Goal: Information Seeking & Learning: Check status

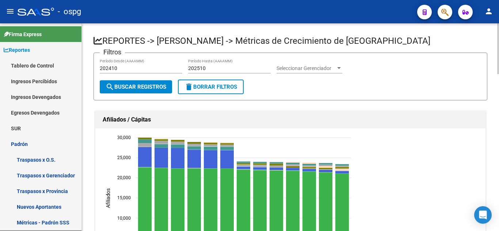
click at [275, 1] on div "menu - ospg person Firma Express Reportes Tablero de Control Ingresos Percibido…" at bounding box center [249, 115] width 499 height 231
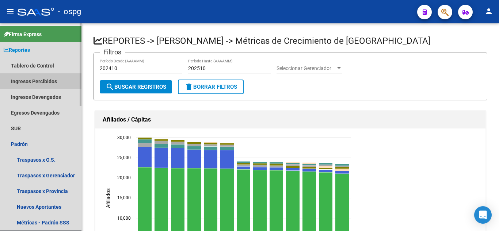
click at [19, 80] on link "Ingresos Percibidos" at bounding box center [40, 81] width 81 height 16
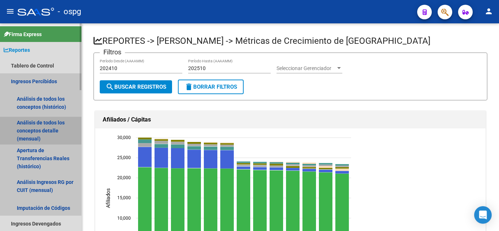
click at [53, 127] on link "Análisis de todos los conceptos detalle (mensual)" at bounding box center [40, 131] width 81 height 28
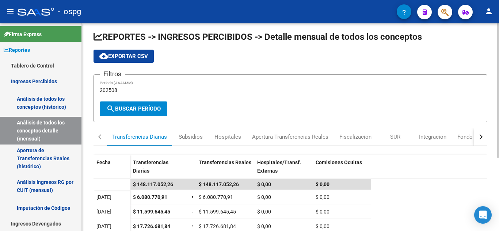
scroll to position [1, 0]
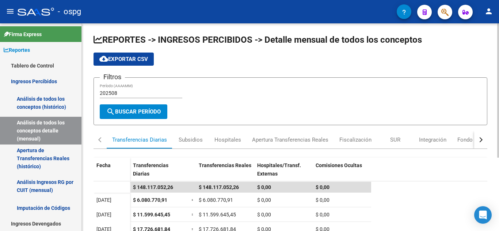
click at [498, 91] on div at bounding box center [498, 91] width 2 height 134
click at [478, 136] on button "button" at bounding box center [480, 140] width 13 height 18
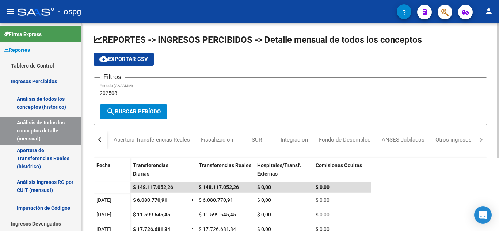
click at [100, 142] on div "button" at bounding box center [100, 139] width 5 height 5
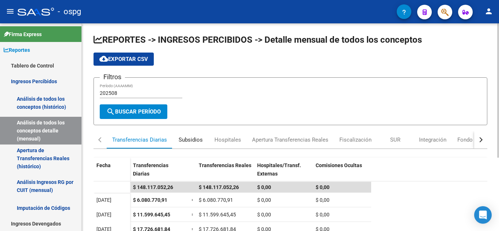
click at [187, 142] on div "Subsidios" at bounding box center [190, 140] width 24 height 8
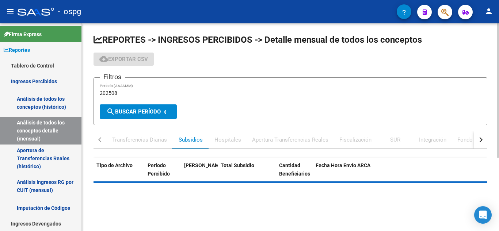
scroll to position [0, 0]
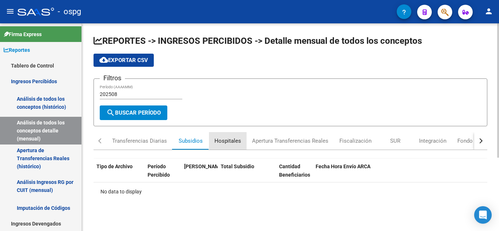
click at [230, 142] on div "Hospitales" at bounding box center [227, 141] width 27 height 8
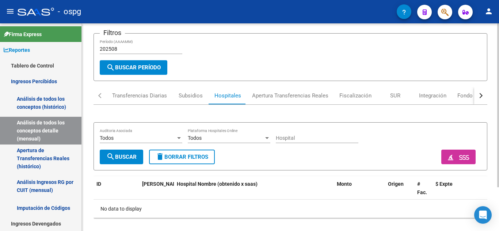
scroll to position [42, 0]
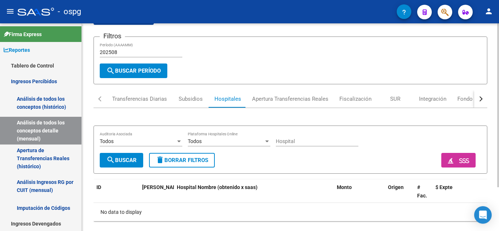
click at [498, 110] on div at bounding box center [498, 139] width 2 height 164
click at [306, 100] on div "Apertura Transferencias Reales" at bounding box center [290, 99] width 76 height 8
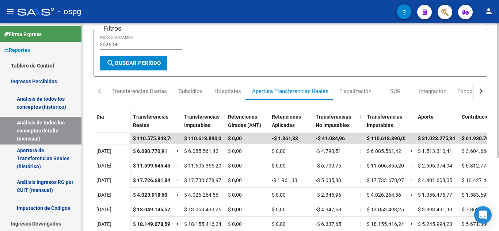
scroll to position [55, 0]
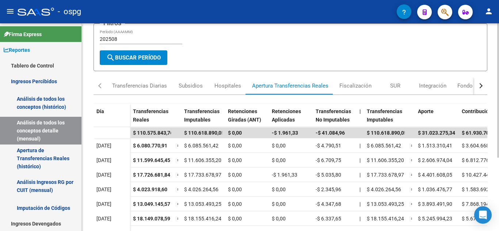
click at [498, 141] on div at bounding box center [498, 126] width 2 height 134
click at [143, 84] on div "Transferencias Diarias" at bounding box center [139, 86] width 55 height 8
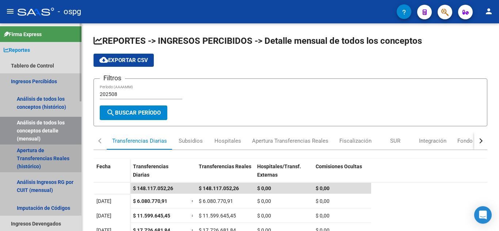
click at [36, 151] on link "Apertura de Transferencias Reales (histórico)" at bounding box center [40, 159] width 81 height 28
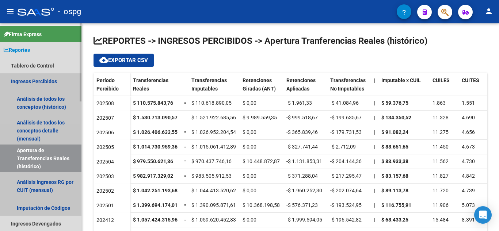
click at [37, 81] on link "Ingresos Percibidos" at bounding box center [40, 81] width 81 height 16
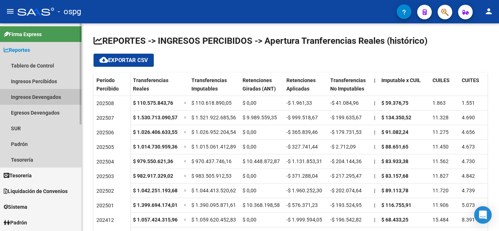
click at [35, 93] on link "Ingresos Devengados" at bounding box center [40, 97] width 81 height 16
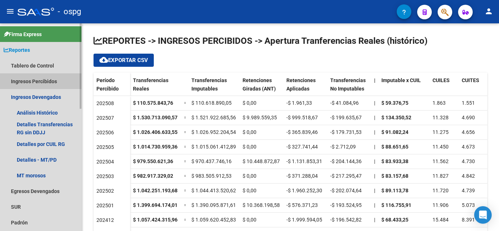
click at [40, 82] on link "Ingresos Percibidos" at bounding box center [40, 81] width 81 height 16
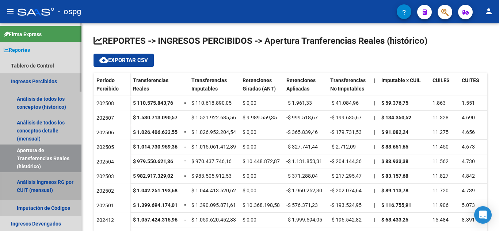
click at [32, 187] on link "Análisis Ingresos RG por CUIT (mensual)" at bounding box center [40, 186] width 81 height 28
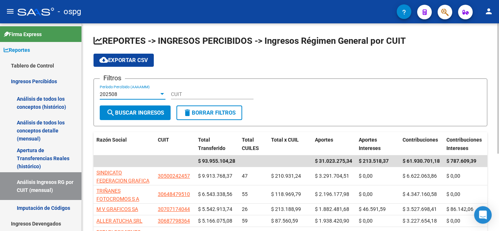
click at [163, 93] on div at bounding box center [162, 94] width 4 height 2
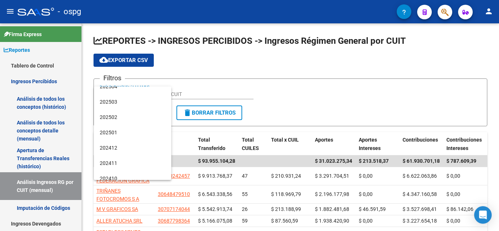
scroll to position [82, 0]
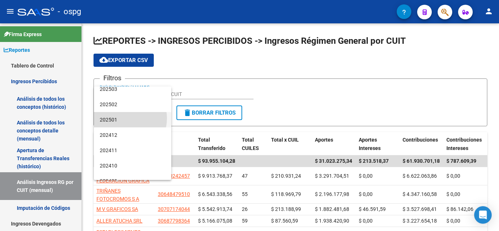
click at [123, 118] on span "202501" at bounding box center [133, 119] width 66 height 15
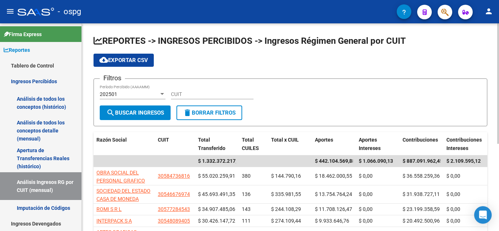
click at [82, 215] on div "REPORTES -> INGRESOS PERCIBIDOS -> Ingresos Régimen General por CUIT cloud_down…" at bounding box center [290, 198] width 417 height 350
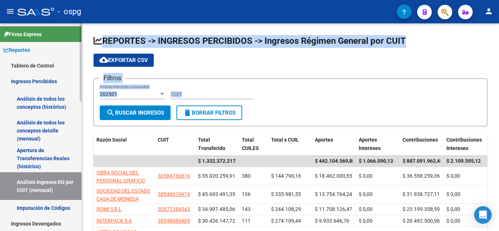
drag, startPoint x: 82, startPoint y: 127, endPoint x: 80, endPoint y: 171, distance: 44.6
click at [80, 171] on mat-sidenav-container "Firma Express Reportes Tablero de Control Ingresos Percibidos Análisis de todos…" at bounding box center [249, 127] width 499 height 208
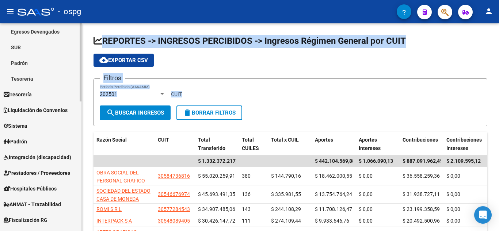
click at [80, 165] on div at bounding box center [81, 127] width 2 height 208
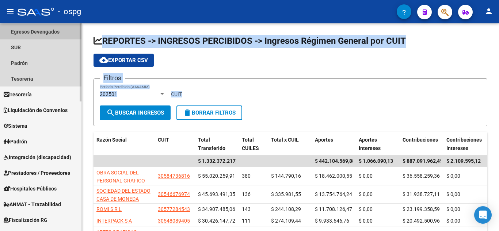
click at [42, 31] on link "Egresos Devengados" at bounding box center [40, 32] width 81 height 16
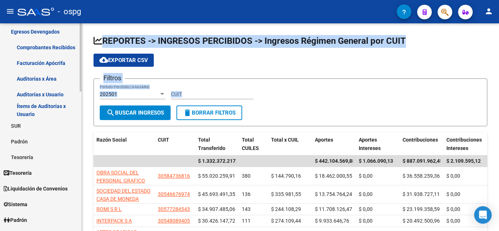
click at [81, 56] on div at bounding box center [81, 127] width 2 height 208
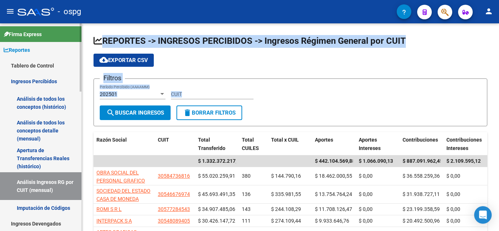
click at [26, 80] on link "Ingresos Percibidos" at bounding box center [40, 81] width 81 height 16
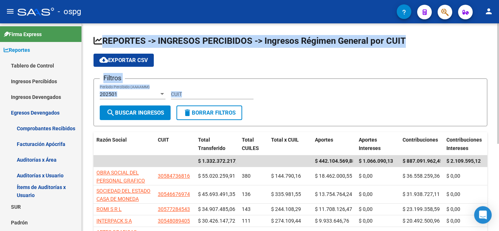
click at [239, 74] on app-list-header "REPORTES -> INGRESOS PERCIBIDOS -> Ingresos Régimen General por CUIT cloud_down…" at bounding box center [289, 80] width 393 height 91
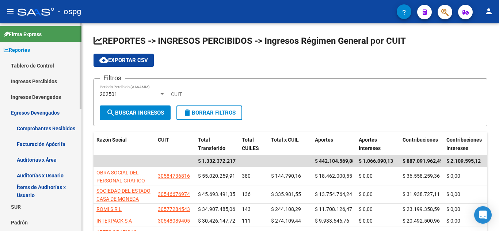
click at [40, 96] on link "Ingresos Devengados" at bounding box center [40, 97] width 81 height 16
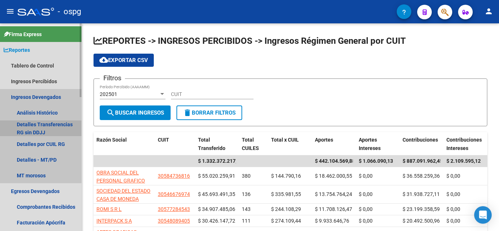
click at [42, 125] on link "Detalles Transferencias RG sin DDJJ" at bounding box center [40, 128] width 81 height 16
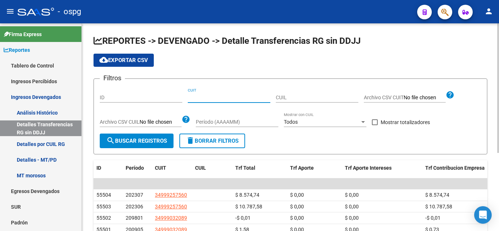
click at [210, 98] on input "CUIT" at bounding box center [229, 98] width 82 height 6
paste input "30-58473681-6"
type input "30-58473681-6"
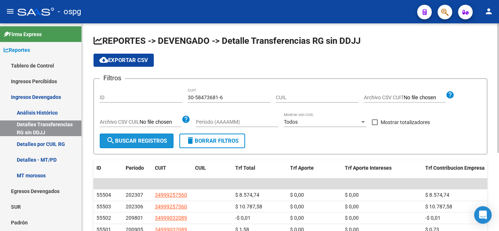
click at [142, 143] on span "search Buscar Registros" at bounding box center [136, 141] width 61 height 7
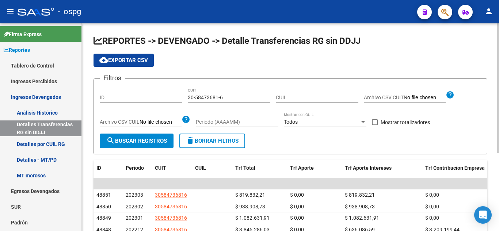
click at [244, 124] on input "Período (AAAAMM)" at bounding box center [237, 122] width 82 height 6
type input "202501"
click at [148, 142] on span "search Buscar Registros" at bounding box center [136, 141] width 61 height 7
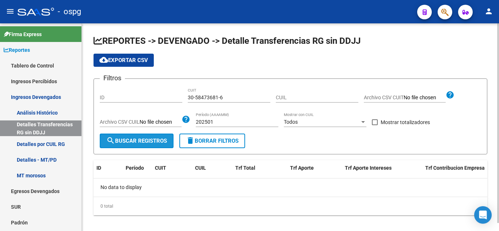
click at [150, 142] on span "search Buscar Registros" at bounding box center [136, 141] width 61 height 7
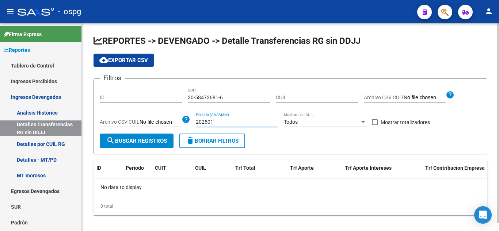
drag, startPoint x: 208, startPoint y: 121, endPoint x: 160, endPoint y: 120, distance: 48.2
click at [160, 120] on div "Filtros ID 30-58473681-6 CUIT CUIL Archivo CSV CUIT help Archivo CSV CUIL help …" at bounding box center [290, 109] width 381 height 49
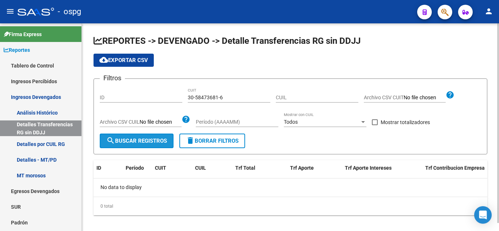
click at [138, 140] on span "search Buscar Registros" at bounding box center [136, 141] width 61 height 7
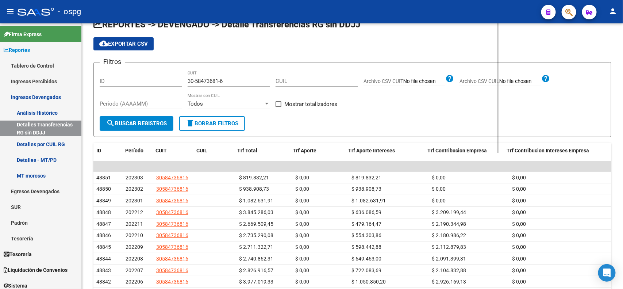
scroll to position [16, 0]
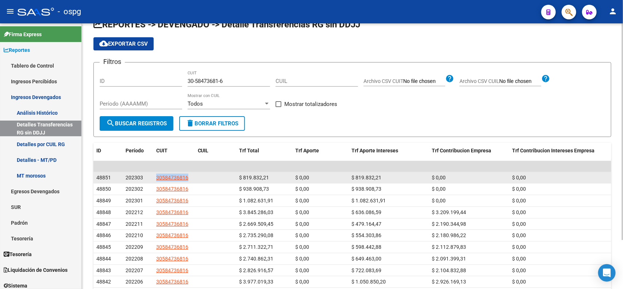
drag, startPoint x: 196, startPoint y: 178, endPoint x: 149, endPoint y: 175, distance: 47.2
click at [149, 175] on div "48851 202303 30584736816 $ 819.832,21 $ 0,00 $ 819.832,21 $ 0,00 $ 0,00" at bounding box center [352, 178] width 518 height 12
copy div "30584736816"
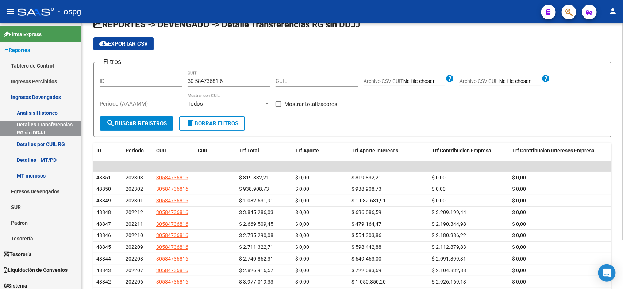
scroll to position [0, 0]
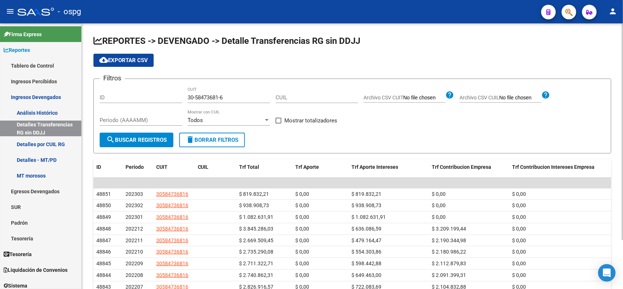
click at [498, 153] on div at bounding box center [623, 131] width 2 height 216
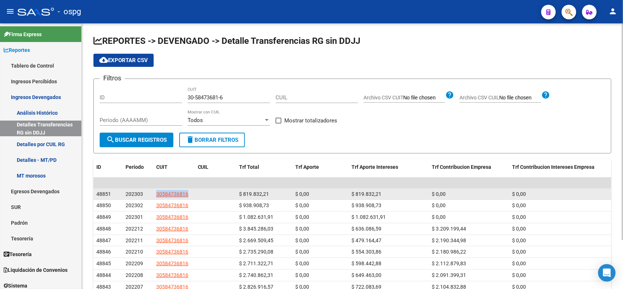
copy div "30584736816"
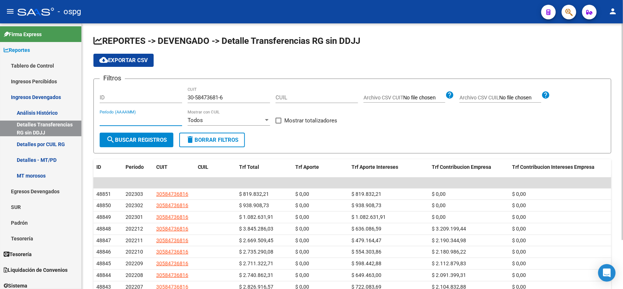
click at [142, 120] on input "Período (AAAAMM)" at bounding box center [141, 120] width 82 height 7
click at [267, 119] on div at bounding box center [267, 120] width 4 height 2
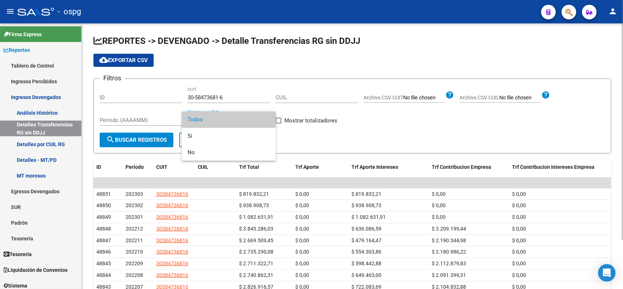
click at [267, 119] on span "Todos" at bounding box center [229, 119] width 82 height 16
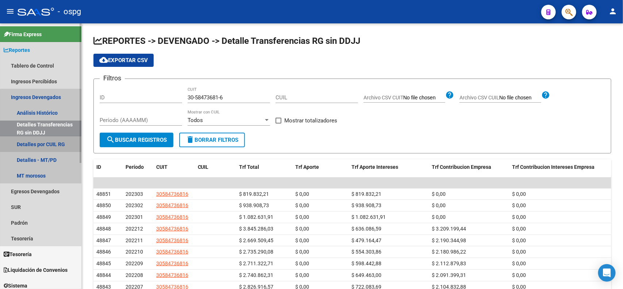
click at [55, 147] on link "Detalles por CUIL RG" at bounding box center [40, 144] width 81 height 16
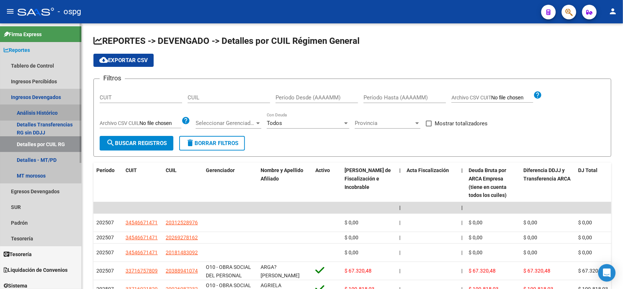
click at [59, 109] on link "Análisis Histórico" at bounding box center [40, 113] width 81 height 16
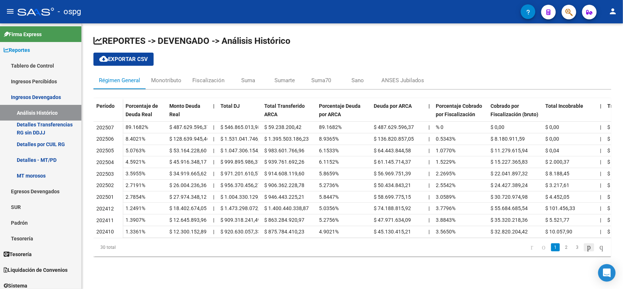
click at [498, 231] on icon "go to next page" at bounding box center [589, 246] width 6 height 9
click at [498, 231] on icon "go to previous page" at bounding box center [544, 246] width 6 height 9
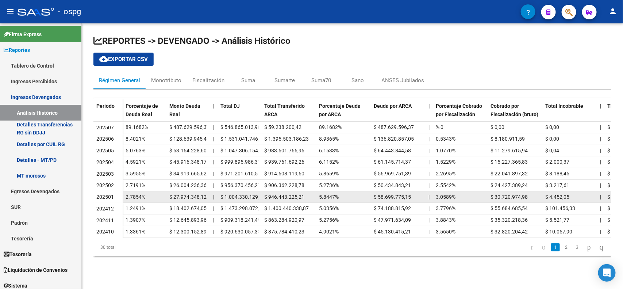
click at [241, 198] on span "$ 1.004.330.129,86" at bounding box center [242, 197] width 45 height 6
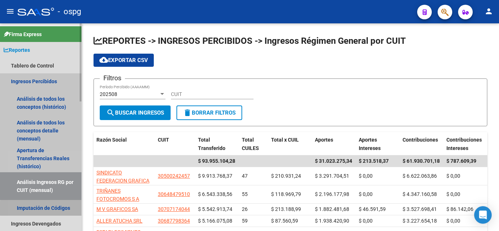
click at [65, 208] on link "Imputación de Códigos" at bounding box center [40, 208] width 81 height 16
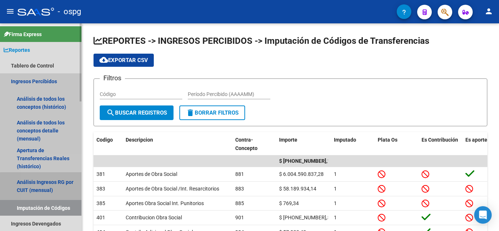
click at [54, 187] on link "Análisis Ingresos RG por CUIT (mensual)" at bounding box center [40, 186] width 81 height 28
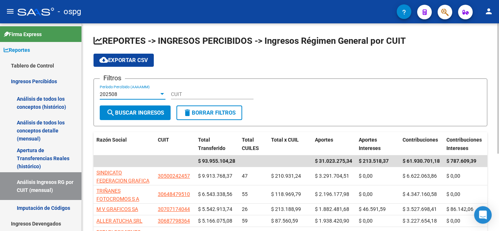
click at [161, 94] on div at bounding box center [162, 94] width 4 height 2
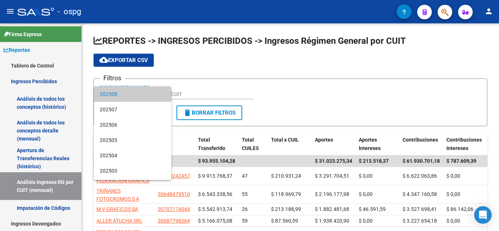
scroll to position [82, 0]
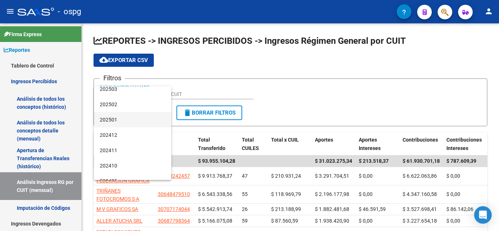
click at [116, 118] on span "202501" at bounding box center [133, 119] width 66 height 15
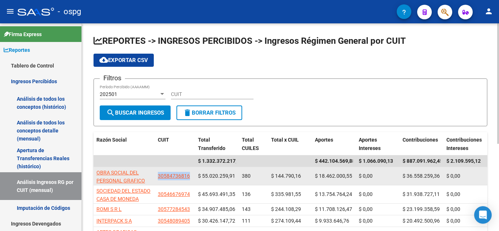
drag, startPoint x: 193, startPoint y: 173, endPoint x: 158, endPoint y: 172, distance: 34.7
click at [158, 172] on datatable-body-cell "30584736816" at bounding box center [175, 176] width 40 height 18
copy span "30584736816"
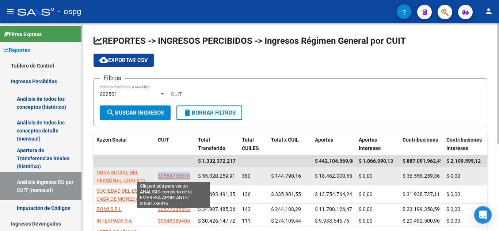
click at [169, 175] on span "30584736816" at bounding box center [174, 176] width 32 height 6
copy span "30584736816"
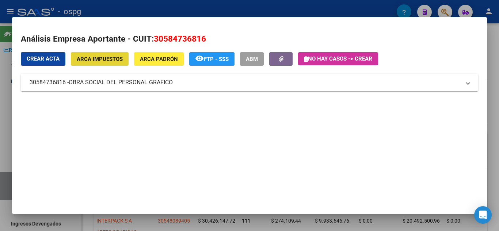
click at [102, 59] on span "ARCA Impuestos" at bounding box center [100, 59] width 46 height 7
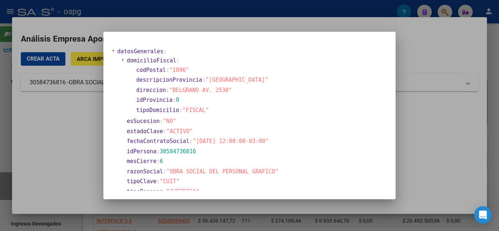
click at [451, 112] on div at bounding box center [249, 115] width 499 height 231
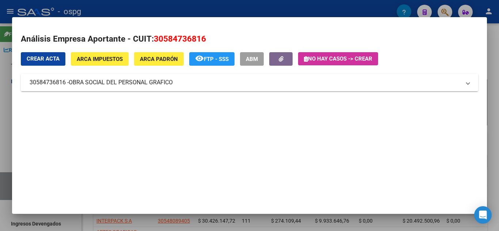
click at [471, 88] on mat-expansion-panel-header "30584736816 - OBRA SOCIAL DEL PERSONAL GRAFICO" at bounding box center [249, 83] width 457 height 18
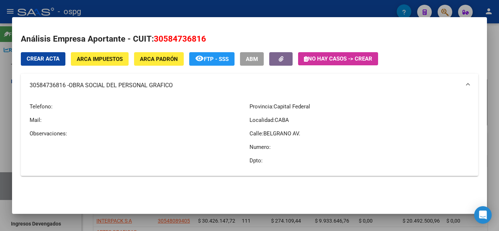
click at [471, 88] on mat-expansion-panel-header "30584736816 - OBRA SOCIAL DEL PERSONAL GRAFICO" at bounding box center [249, 85] width 457 height 23
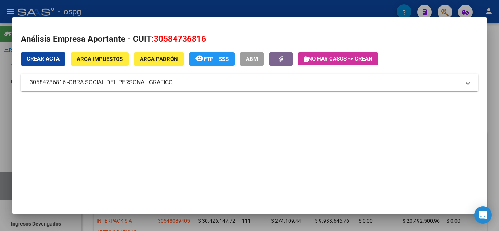
click at [491, 168] on div at bounding box center [249, 115] width 499 height 231
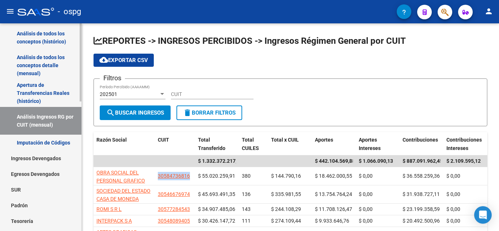
scroll to position [70, 0]
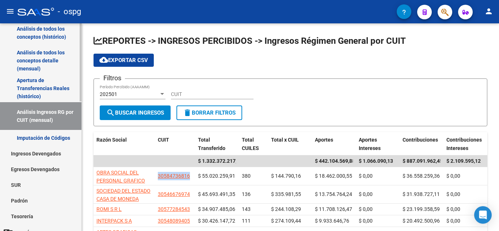
click at [82, 119] on mat-sidenav-container "Firma Express Reportes Tablero de Control Ingresos Percibidos Análisis de todos…" at bounding box center [249, 127] width 499 height 208
click at [42, 154] on link "Ingresos Devengados" at bounding box center [40, 154] width 81 height 16
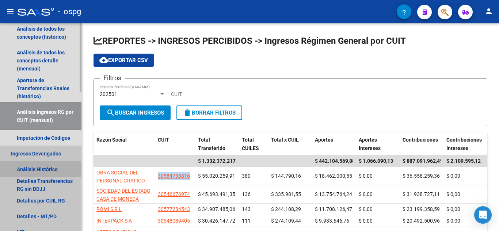
click at [40, 169] on link "Análisis Histórico" at bounding box center [40, 169] width 81 height 16
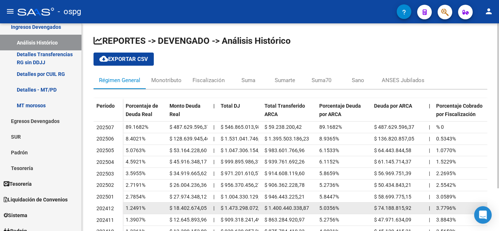
click at [136, 209] on span "1.2491%" at bounding box center [136, 208] width 20 height 6
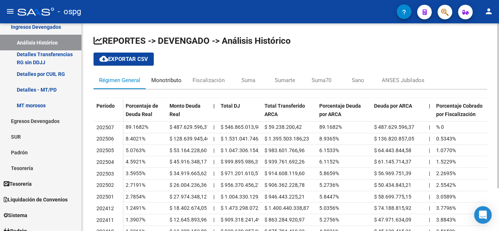
click at [165, 77] on div "Monotributo" at bounding box center [166, 80] width 30 height 8
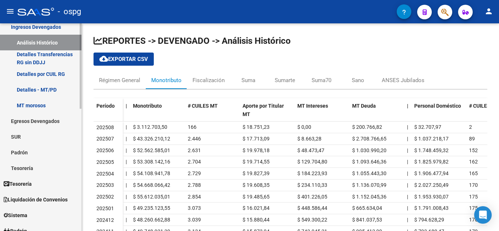
click at [26, 185] on span "Tesorería" at bounding box center [18, 184] width 28 height 8
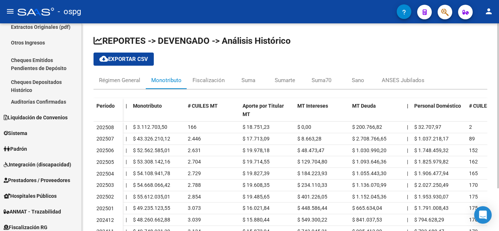
drag, startPoint x: 82, startPoint y: 140, endPoint x: 85, endPoint y: 181, distance: 40.6
click at [85, 181] on div "REPORTES -> DEVENGADO -> Análisis Histórico cloud_download Exportar CSV Régimen…" at bounding box center [290, 151] width 417 height 256
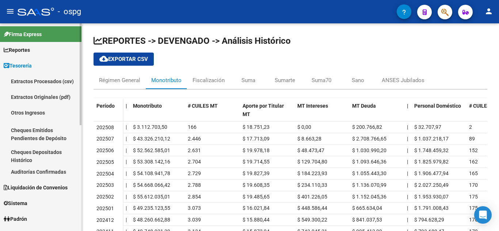
click at [89, 76] on mat-sidenav-container "Firma Express Reportes Tablero de Control Ingresos Percibidos Análisis de todos…" at bounding box center [249, 127] width 499 height 208
click at [30, 52] on span "Reportes" at bounding box center [17, 50] width 26 height 8
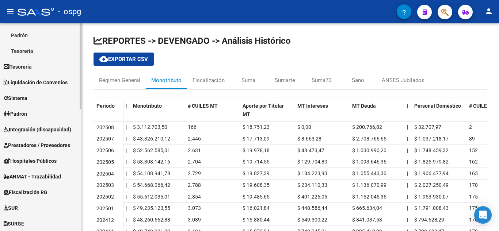
scroll to position [188, 0]
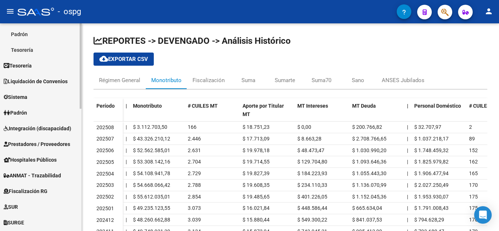
click at [82, 160] on mat-sidenav-container "Firma Express Reportes Tablero de Control Ingresos Percibidos Análisis de todos…" at bounding box center [249, 127] width 499 height 208
click at [15, 97] on span "Sistema" at bounding box center [16, 97] width 24 height 8
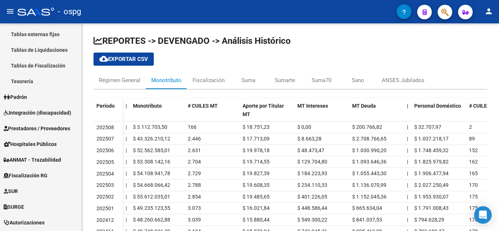
click at [81, 41] on mat-sidenav "Firma Express Reportes Tablero de Control Ingresos Percibidos Análisis de todos…" at bounding box center [41, 127] width 82 height 208
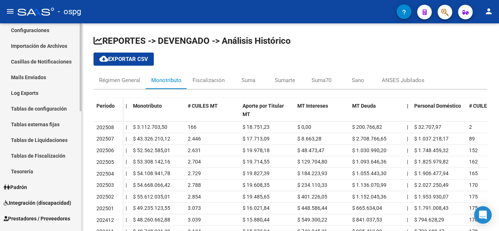
scroll to position [97, 0]
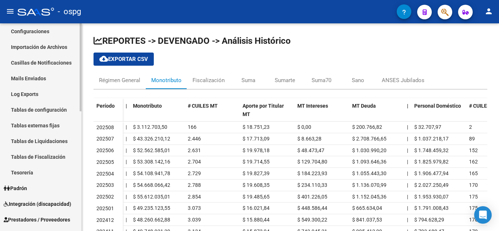
click at [82, 85] on mat-sidenav-container "Firma Express Reportes Tablero de Control Ingresos Percibidos Análisis de todos…" at bounding box center [249, 127] width 499 height 208
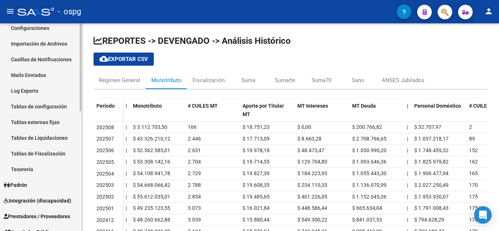
scroll to position [103, 0]
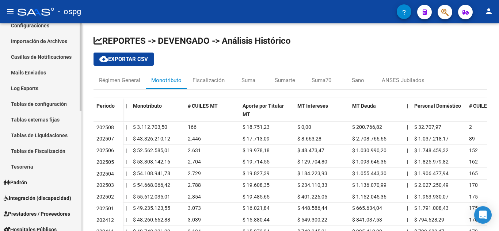
click at [77, 101] on div "Firma Express Reportes Tablero de Control Ingresos Percibidos Análisis de todos…" at bounding box center [41, 164] width 83 height 489
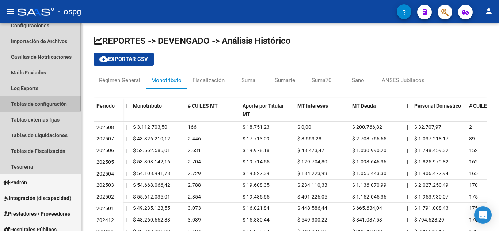
click at [54, 100] on link "Tablas de configuración" at bounding box center [40, 104] width 81 height 16
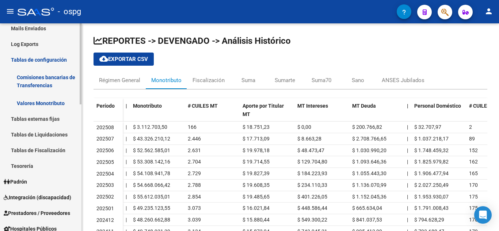
click at [81, 143] on div at bounding box center [81, 121] width 2 height 81
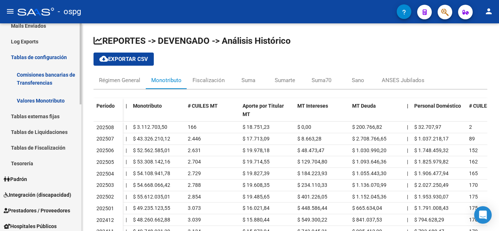
click at [50, 118] on link "Tablas externas fijas" at bounding box center [40, 116] width 81 height 16
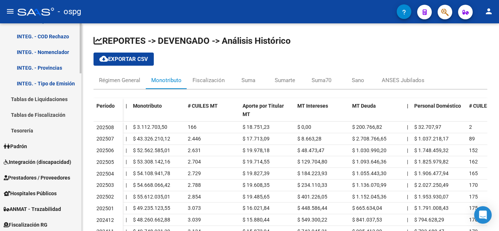
scroll to position [515, 0]
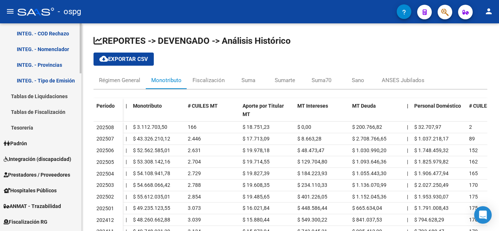
click at [44, 114] on link "Tablas de Fiscalización" at bounding box center [40, 112] width 81 height 16
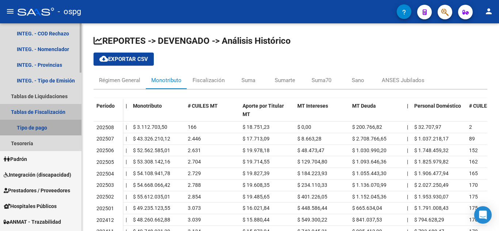
click at [34, 126] on link "Tipo de pago" at bounding box center [40, 128] width 81 height 16
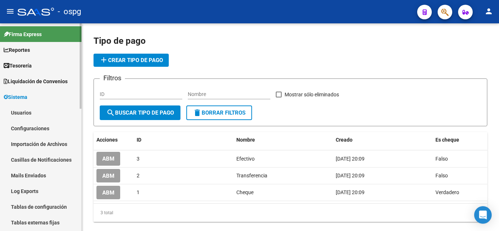
click at [88, 39] on mat-sidenav-container "Firma Express Reportes Tablero de Control Ingresos Percibidos Análisis de todos…" at bounding box center [249, 127] width 499 height 208
click at [16, 51] on span "Reportes" at bounding box center [17, 50] width 26 height 8
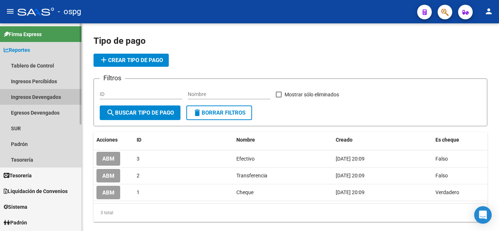
click at [39, 99] on link "Ingresos Devengados" at bounding box center [40, 97] width 81 height 16
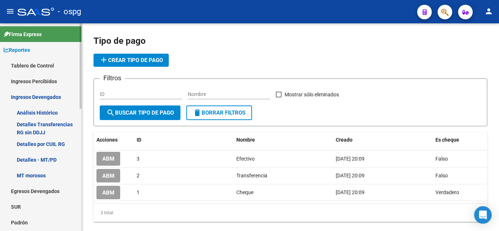
click at [44, 160] on link "Detalles - MT/PD" at bounding box center [40, 160] width 81 height 16
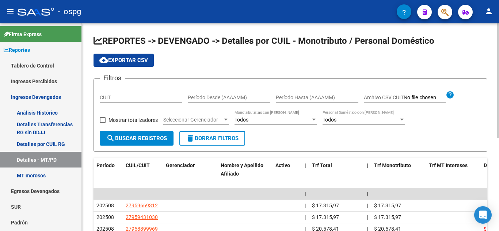
click at [224, 119] on div at bounding box center [226, 120] width 4 height 2
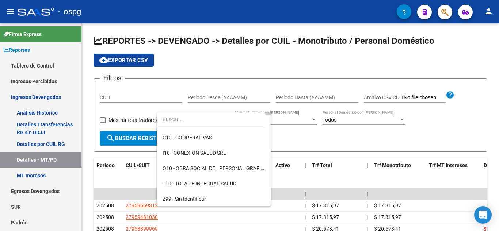
scroll to position [29, 0]
click at [300, 142] on div at bounding box center [249, 115] width 499 height 231
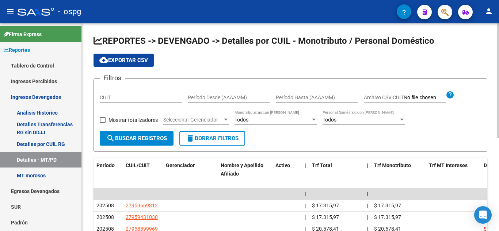
click at [242, 97] on input "Período Desde (AAAAMM)" at bounding box center [229, 98] width 82 height 6
type input "202501"
click at [283, 95] on input "Período Hasta (AAAAMM)" at bounding box center [317, 98] width 82 height 6
type input "202501"
click at [133, 134] on button "search Buscar Registros" at bounding box center [137, 138] width 74 height 15
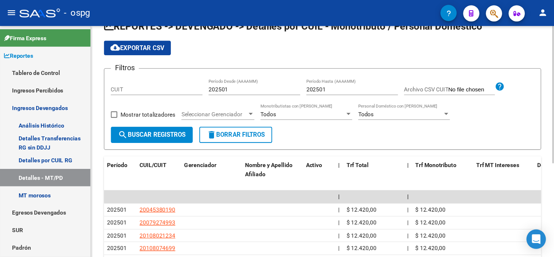
scroll to position [24, 0]
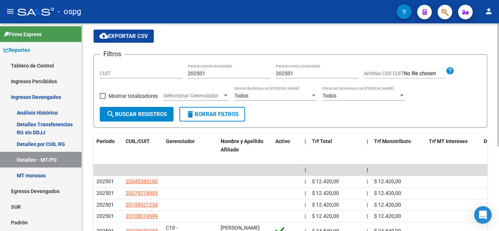
click at [498, 155] on div at bounding box center [498, 99] width 2 height 123
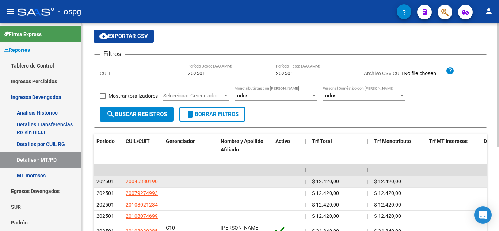
click at [393, 180] on span "$ 12.420,00" at bounding box center [387, 181] width 27 height 6
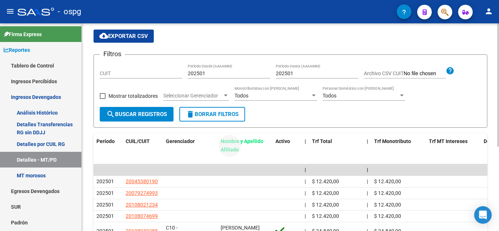
drag, startPoint x: 233, startPoint y: 137, endPoint x: 498, endPoint y: 146, distance: 265.9
click at [498, 146] on div "REPORTES -> DEVENGADO -> Detalles por CUIL - Monotributo / Personal Doméstico c…" at bounding box center [291, 170] width 419 height 343
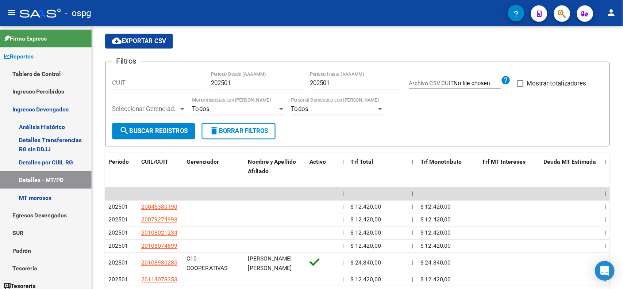
scroll to position [24, 0]
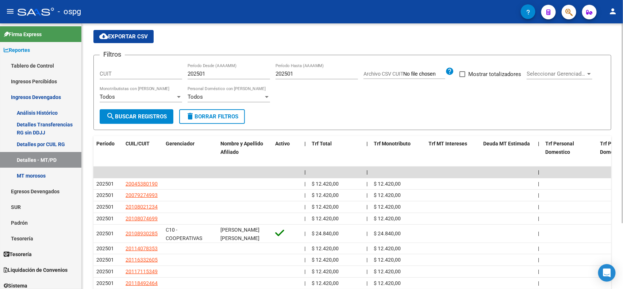
drag, startPoint x: 471, startPoint y: 0, endPoint x: 397, endPoint y: 97, distance: 122.4
click at [397, 97] on div "Filtros CUIT 202501 Período Desde (AAAAMM) 202501 Período Hasta (AAAAMM) Archiv…" at bounding box center [353, 85] width 506 height 48
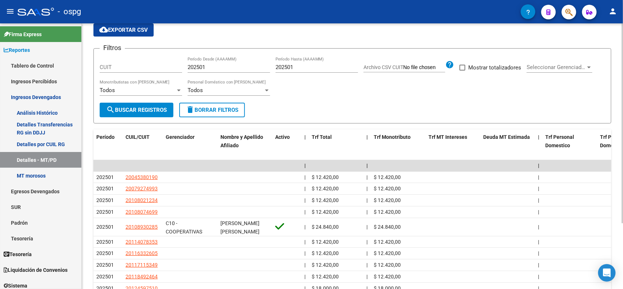
scroll to position [87, 0]
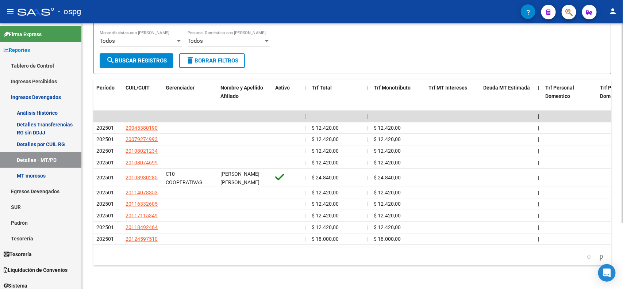
click at [498, 177] on div "REPORTES -> DEVENGADO -> Detalles por CUIL - Monotributo / Personal Doméstico c…" at bounding box center [353, 116] width 543 height 345
click at [498, 231] on icon "go to next page" at bounding box center [602, 255] width 6 height 9
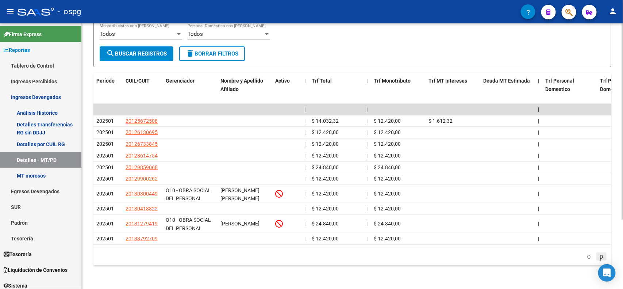
click at [498, 231] on div "179.769.313.486.231.570.000.000.000.000.000.000.000.000.000.000.000.000.000.000…" at bounding box center [352, 256] width 518 height 18
click at [498, 231] on body "menu - ospg person Firma Express Reportes Tablero de Control Ingresos Percibido…" at bounding box center [311, 144] width 623 height 289
click at [498, 231] on icon "go to next page" at bounding box center [602, 255] width 6 height 9
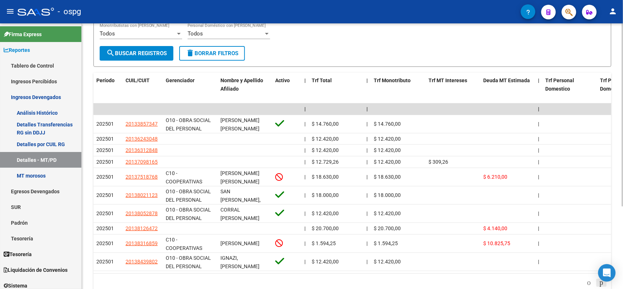
click at [498, 231] on datatable-body-cell at bounding box center [624, 262] width 55 height 18
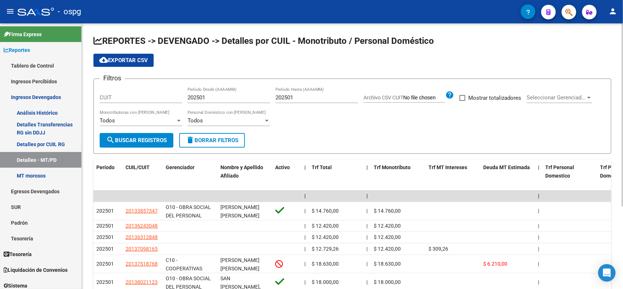
scroll to position [0, 0]
click at [498, 63] on div at bounding box center [623, 115] width 2 height 183
click at [59, 143] on link "Detalles por CUIL RG" at bounding box center [40, 144] width 81 height 16
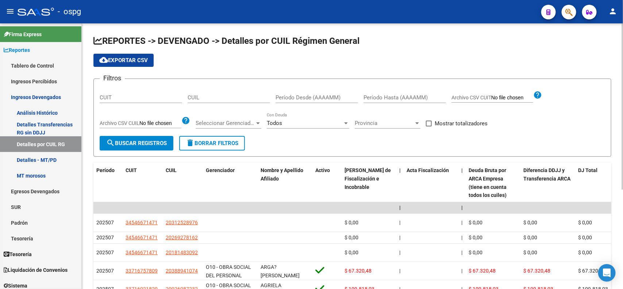
click at [310, 97] on input "Período Desde (AAAAMM)" at bounding box center [317, 97] width 82 height 7
type input "202501"
click at [387, 96] on input "Período Hasta (AAAAMM)" at bounding box center [405, 97] width 82 height 7
type input "202506"
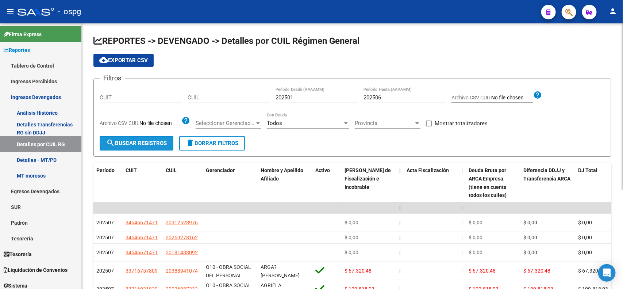
click at [150, 143] on span "search Buscar Registros" at bounding box center [136, 143] width 61 height 7
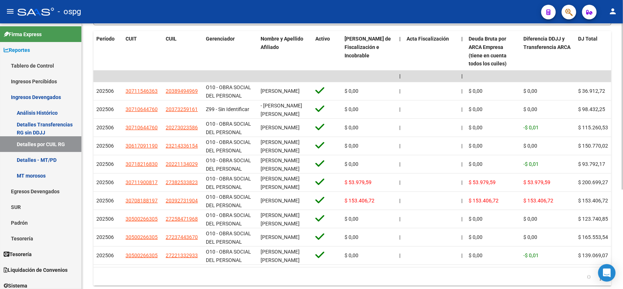
scroll to position [134, 0]
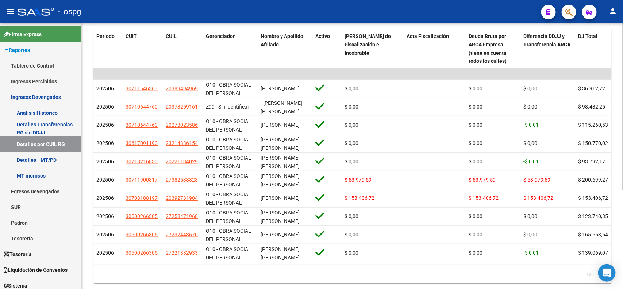
click at [498, 190] on div at bounding box center [623, 194] width 2 height 166
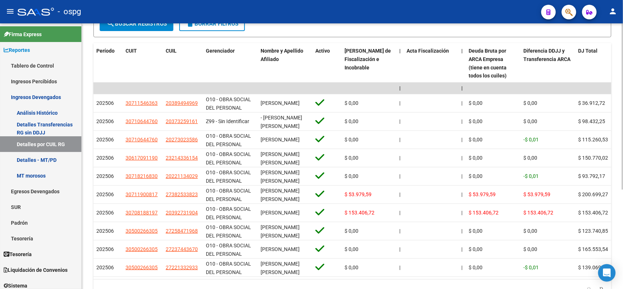
scroll to position [122, 0]
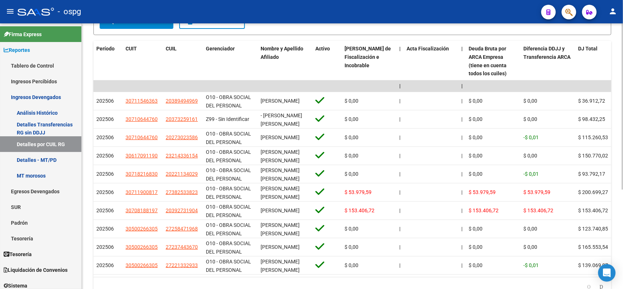
click at [498, 182] on div at bounding box center [623, 186] width 2 height 166
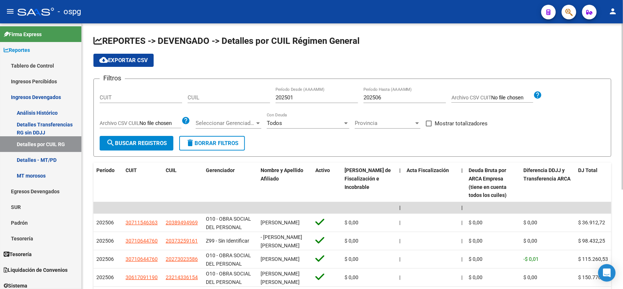
click at [498, 69] on div at bounding box center [623, 106] width 2 height 166
click at [108, 99] on input "CUIT" at bounding box center [141, 97] width 82 height 7
paste input "30-58473681-6"
type input "30-58473681-6"
click at [219, 93] on div "CUIL" at bounding box center [229, 95] width 82 height 16
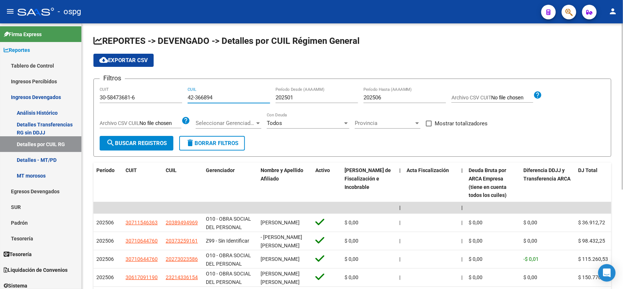
type input "42-366894"
click at [139, 144] on span "search Buscar Registros" at bounding box center [136, 143] width 61 height 7
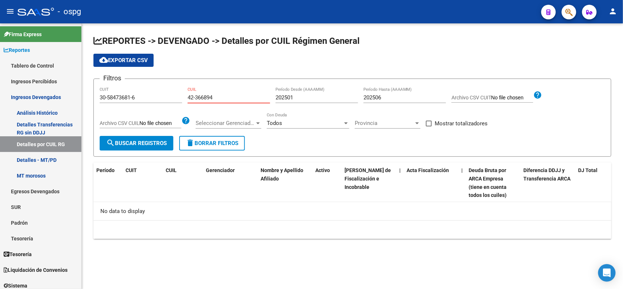
drag, startPoint x: 220, startPoint y: 100, endPoint x: 187, endPoint y: 99, distance: 32.9
click at [187, 99] on div "Filtros 30-58473681-6 CUIT 42-366894 CUIL 202501 Período Desde (AAAAMM) 202506 …" at bounding box center [353, 110] width 506 height 51
click at [202, 103] on div "CUIL" at bounding box center [229, 98] width 82 height 23
click at [200, 100] on input "CUIL" at bounding box center [229, 97] width 82 height 7
type input "20-42366894-7"
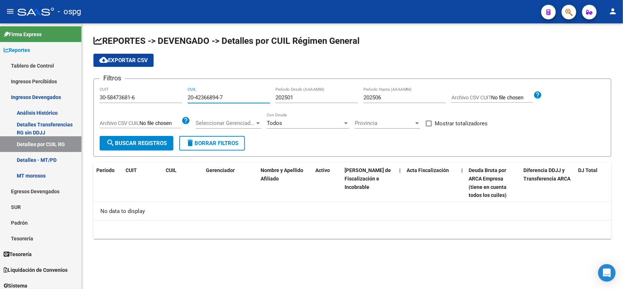
click at [153, 139] on button "search Buscar Registros" at bounding box center [137, 143] width 74 height 15
click at [301, 102] on div "202501 Período Desde (AAAAMM)" at bounding box center [317, 95] width 82 height 16
click at [287, 97] on input "202501" at bounding box center [317, 97] width 82 height 7
type input "202401"
click at [161, 141] on span "search Buscar Registros" at bounding box center [136, 143] width 61 height 7
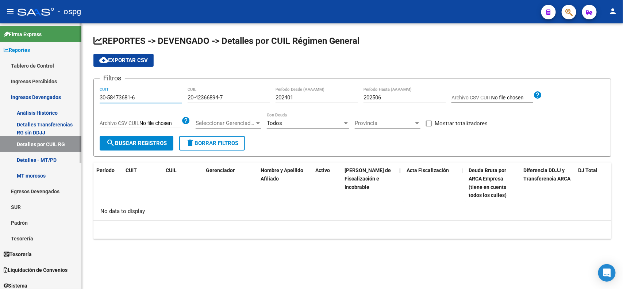
drag, startPoint x: 97, startPoint y: 92, endPoint x: 68, endPoint y: 93, distance: 29.3
click at [68, 93] on mat-sidenav-container "Firma Express Reportes Tablero de Control Ingresos Percibidos Análisis de todos…" at bounding box center [311, 155] width 623 height 265
click at [158, 146] on span "search Buscar Registros" at bounding box center [136, 143] width 61 height 7
click at [152, 97] on input "CUIT" at bounding box center [141, 97] width 82 height 7
paste input "30-58473681-6"
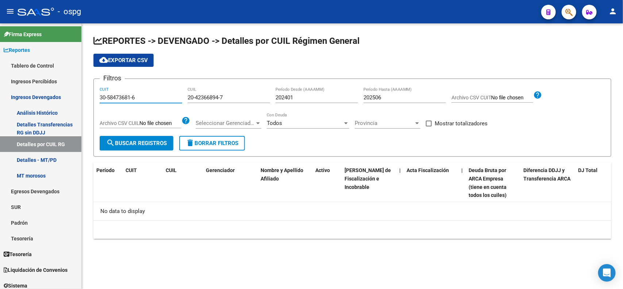
type input "30-58473681-6"
drag, startPoint x: 237, startPoint y: 95, endPoint x: 173, endPoint y: 95, distance: 64.6
click at [173, 95] on div "Filtros 30-58473681-6 CUIT 20-42366894-7 CUIL 202401 Período Desde (AAAAMM) 202…" at bounding box center [353, 110] width 506 height 51
click at [145, 143] on span "search Buscar Registros" at bounding box center [136, 143] width 61 height 7
click at [210, 95] on input "CUIL" at bounding box center [229, 97] width 82 height 7
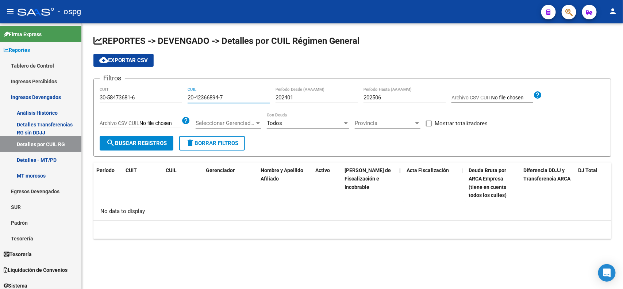
type input "20-42366894-7"
drag, startPoint x: 300, startPoint y: 95, endPoint x: 234, endPoint y: 96, distance: 66.8
click at [234, 96] on div "Filtros 30-58473681-6 CUIT 20-42366894-7 CUIL 202401 Período Desde (AAAAMM) 202…" at bounding box center [353, 110] width 506 height 51
drag, startPoint x: 399, startPoint y: 97, endPoint x: 329, endPoint y: 96, distance: 70.1
click at [329, 96] on div "Filtros 30-58473681-6 CUIT 20-42366894-7 CUIL Período Desde (AAAAMM) 202506 Per…" at bounding box center [353, 110] width 506 height 51
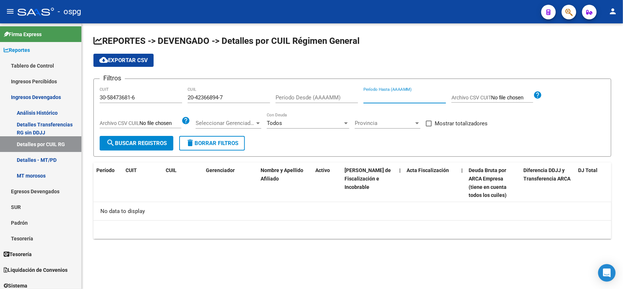
click at [147, 147] on button "search Buscar Registros" at bounding box center [137, 143] width 74 height 15
drag, startPoint x: 232, startPoint y: 96, endPoint x: 134, endPoint y: 83, distance: 98.2
click at [134, 83] on form "Filtros 30-58473681-6 CUIT 20-42366894-7 CUIL Período Desde (AAAAMM) Período Ha…" at bounding box center [352, 117] width 518 height 78
click at [132, 142] on span "search Buscar Registros" at bounding box center [136, 143] width 61 height 7
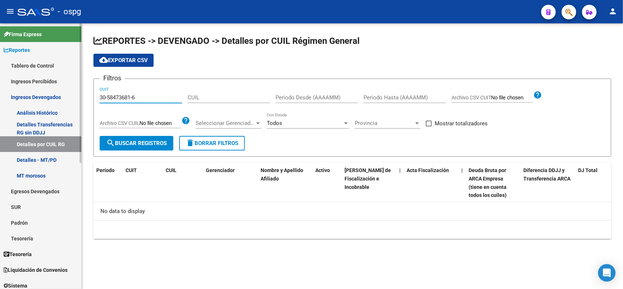
drag, startPoint x: 147, startPoint y: 97, endPoint x: 72, endPoint y: 96, distance: 74.5
click at [72, 96] on mat-sidenav-container "Firma Express Reportes Tablero de Control Ingresos Percibidos Análisis de todos…" at bounding box center [311, 155] width 623 height 265
click at [122, 141] on span "search Buscar Registros" at bounding box center [136, 143] width 61 height 7
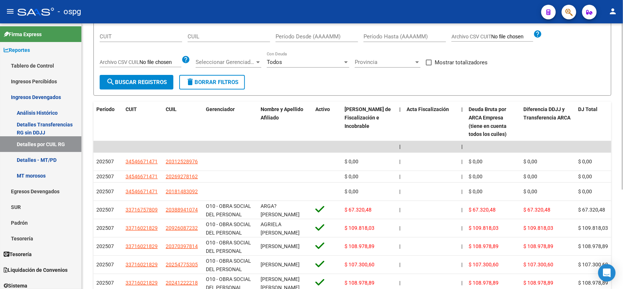
scroll to position [62, 0]
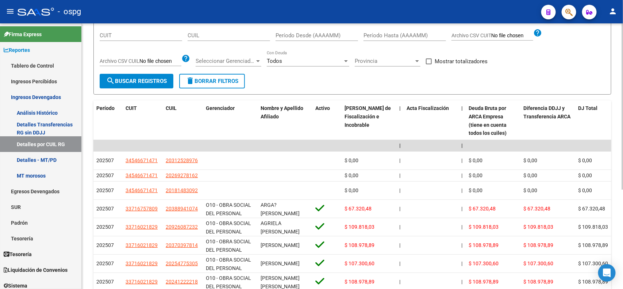
click at [498, 94] on div at bounding box center [623, 149] width 2 height 166
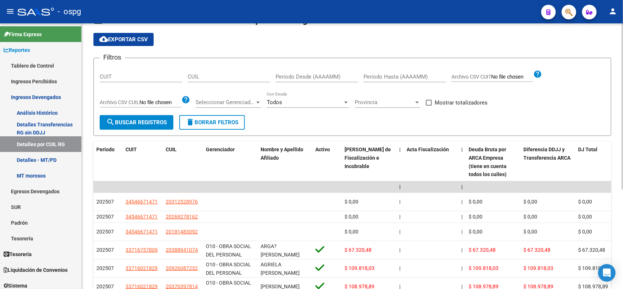
scroll to position [19, 0]
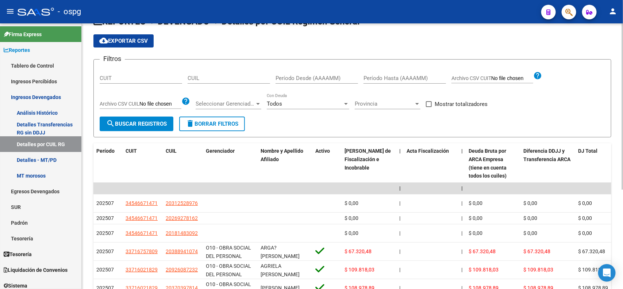
click at [498, 68] on div "REPORTES -> DEVENGADO -> Detalles por CUIL Régimen General cloud_download Expor…" at bounding box center [353, 209] width 543 height 410
click at [223, 123] on span "delete Borrar Filtros" at bounding box center [212, 123] width 53 height 7
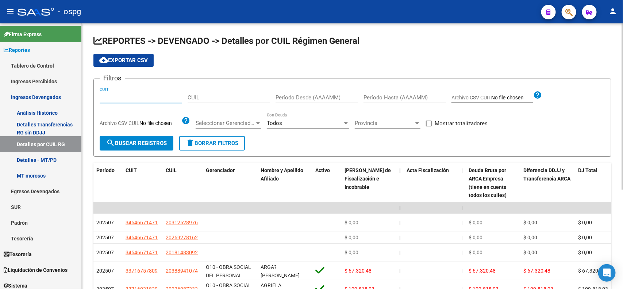
click at [123, 98] on input "CUIT" at bounding box center [141, 97] width 82 height 7
click at [302, 97] on input "Período Desde (AAAAMM)" at bounding box center [317, 97] width 82 height 7
type input "202501"
click at [134, 142] on span "search Buscar Registros" at bounding box center [136, 143] width 61 height 7
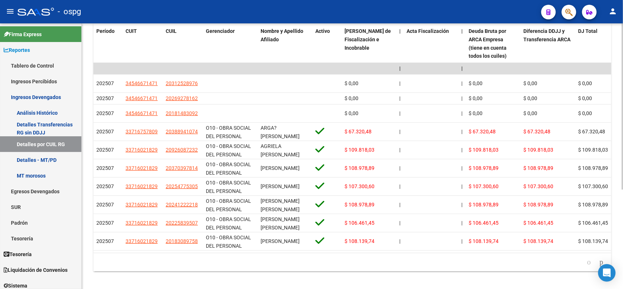
scroll to position [144, 0]
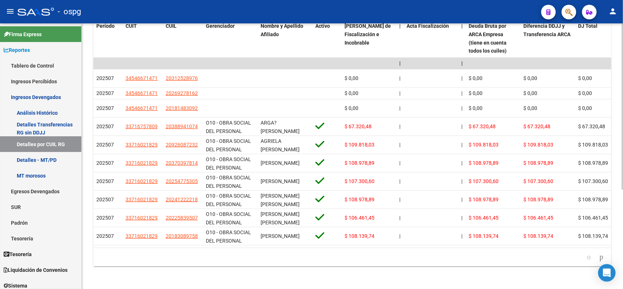
click at [498, 172] on div at bounding box center [623, 205] width 2 height 166
click at [498, 231] on icon "go to next page" at bounding box center [602, 256] width 6 height 9
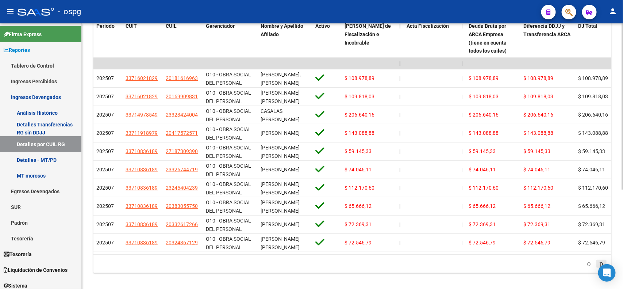
click at [498, 231] on icon "go to next page" at bounding box center [602, 263] width 6 height 9
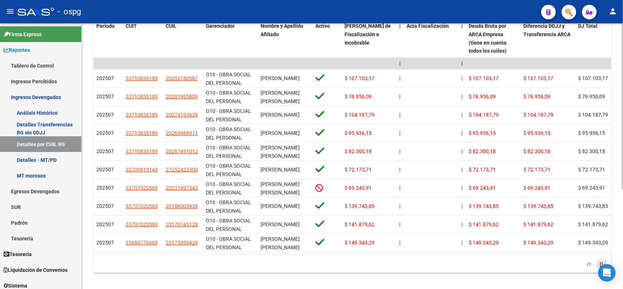
click at [498, 231] on icon "go to next page" at bounding box center [602, 263] width 6 height 9
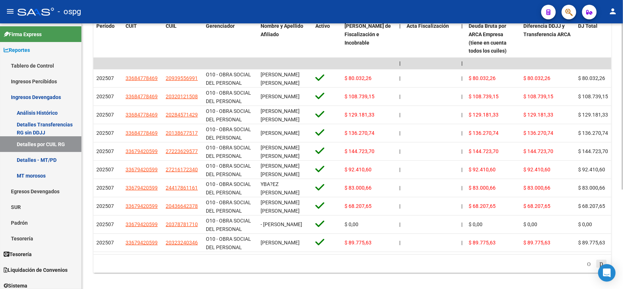
click at [498, 231] on icon "go to next page" at bounding box center [602, 263] width 6 height 9
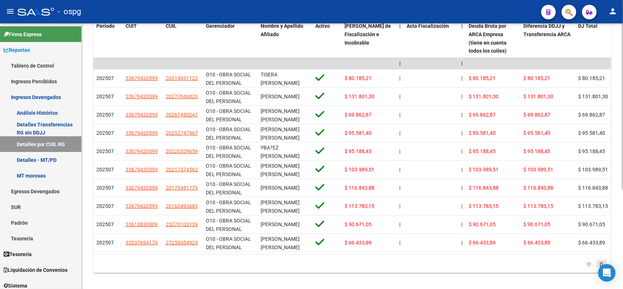
click at [498, 231] on icon "go to next page" at bounding box center [602, 263] width 6 height 9
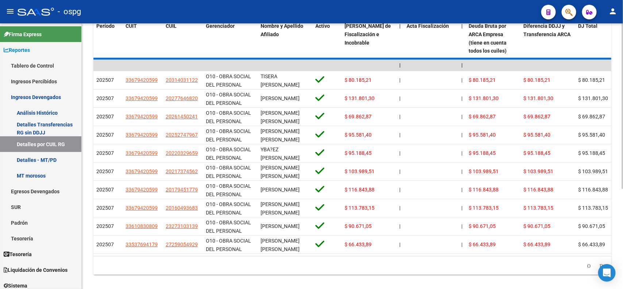
click at [498, 231] on div "179.769.313.486.231.570.000.000.000.000.000.000.000.000.000.000.000.000.000.000…" at bounding box center [352, 265] width 518 height 18
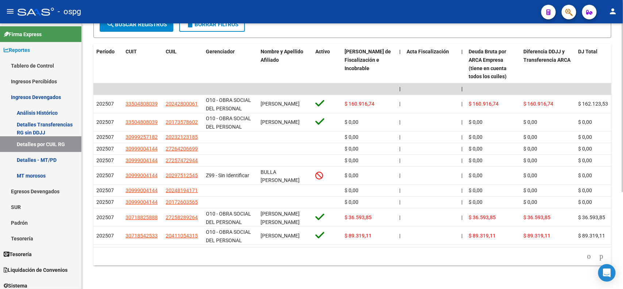
click at [498, 231] on li at bounding box center [601, 256] width 12 height 12
click at [498, 231] on icon "go to next page" at bounding box center [602, 255] width 6 height 9
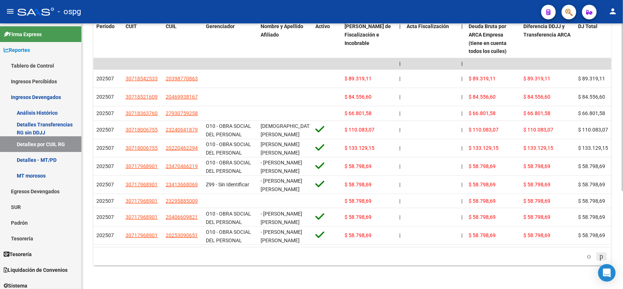
click at [498, 231] on icon "go to next page" at bounding box center [602, 255] width 6 height 9
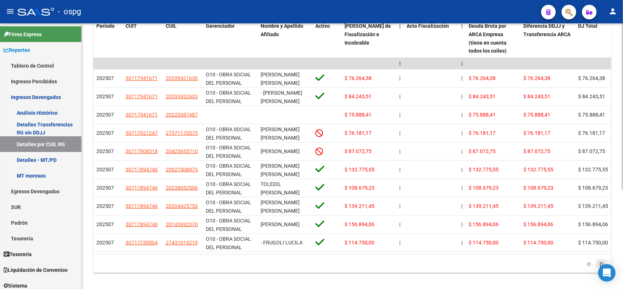
click at [498, 231] on div "179.769.313.486.231.570.000.000.000.000.000.000.000.000.000.000.000.000.000.000…" at bounding box center [352, 263] width 518 height 18
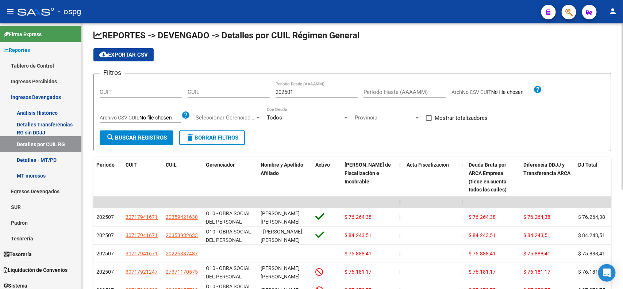
scroll to position [0, 0]
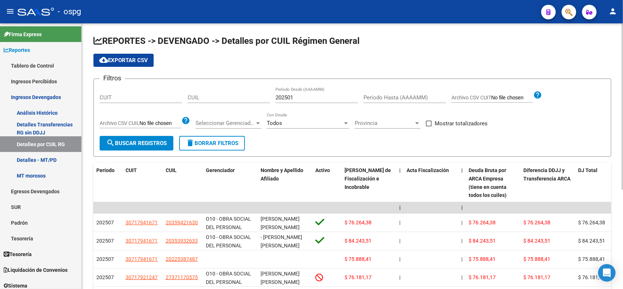
click at [498, 0] on html "menu - ospg person Firma Express Reportes Tablero de Control Ingresos Percibido…" at bounding box center [311, 144] width 623 height 289
click at [498, 5] on div "menu - ospg person Firma Express Reportes Tablero de Control Ingresos Percibido…" at bounding box center [311, 144] width 623 height 289
click at [142, 103] on div "CUIT" at bounding box center [141, 95] width 82 height 16
click at [498, 73] on div "REPORTES -> DEVENGADO -> Detalles por CUIL Régimen General cloud_download Expor…" at bounding box center [352, 231] width 541 height 417
click at [474, 97] on span "Archivo CSV CUIT" at bounding box center [472, 98] width 40 height 6
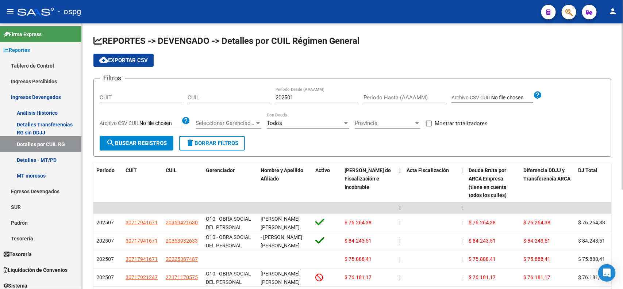
click at [491, 97] on input "Archivo CSV CUIT" at bounding box center [512, 98] width 42 height 7
click at [464, 101] on label "Archivo CSV CUIT" at bounding box center [493, 99] width 82 height 8
click at [491, 101] on input "Archivo CSV CUIT" at bounding box center [512, 98] width 42 height 7
click at [112, 59] on span "cloud_download Exportar CSV" at bounding box center [123, 60] width 49 height 7
click at [209, 97] on input "CUIL" at bounding box center [229, 97] width 82 height 7
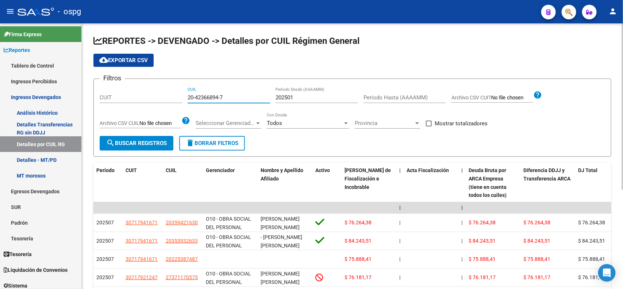
type input "20-42366894-7"
drag, startPoint x: 304, startPoint y: 100, endPoint x: 250, endPoint y: 91, distance: 54.4
click at [250, 91] on div "Filtros CUIT 20-42366894-7 CUIL 202501 Período Desde (AAAAMM) Período Hasta (AA…" at bounding box center [353, 110] width 506 height 51
click at [128, 141] on span "search Buscar Registros" at bounding box center [136, 143] width 61 height 7
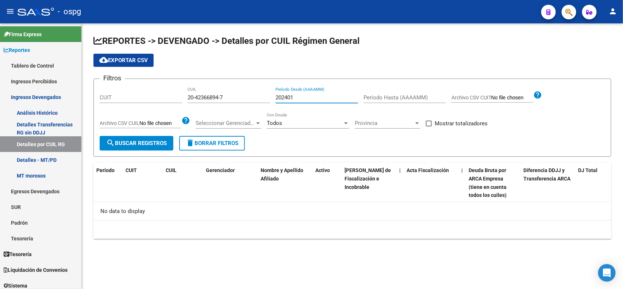
click at [311, 95] on input "202401" at bounding box center [317, 97] width 82 height 7
click at [148, 141] on span "search Buscar Registros" at bounding box center [136, 143] width 61 height 7
click at [304, 95] on input "202409" at bounding box center [317, 97] width 82 height 7
type input "202410"
click at [114, 146] on mat-icon "search" at bounding box center [110, 142] width 9 height 9
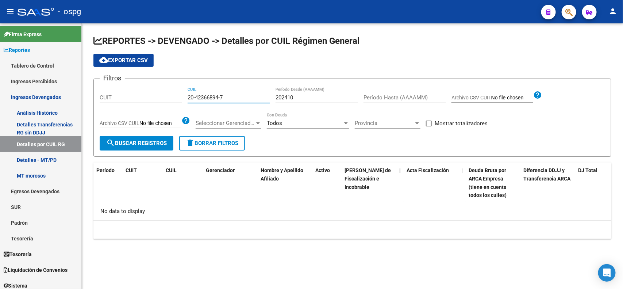
drag, startPoint x: 228, startPoint y: 98, endPoint x: 110, endPoint y: 72, distance: 121.1
click at [110, 72] on app-list-header "REPORTES -> DEVENGADO -> Detalles por CUIL Régimen General cloud_download Expor…" at bounding box center [352, 96] width 518 height 122
click at [119, 148] on button "search Buscar Registros" at bounding box center [137, 143] width 74 height 15
